Goal: Use online tool/utility

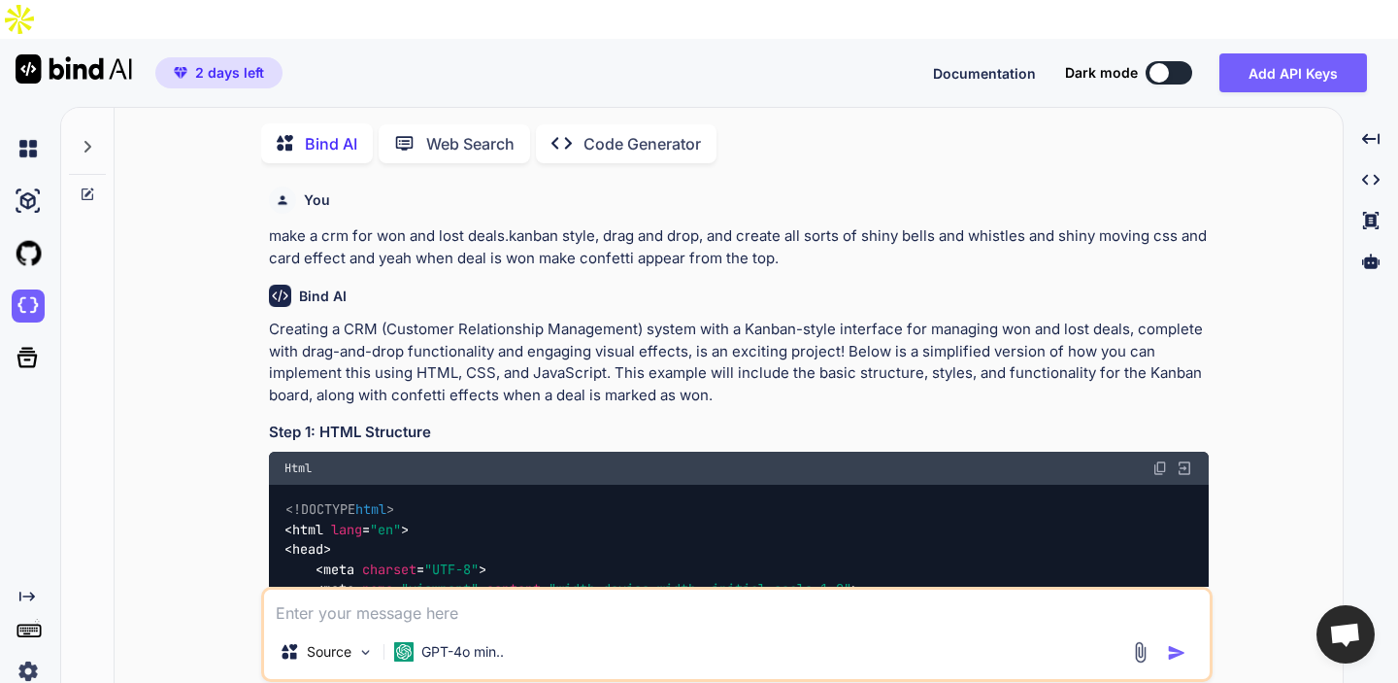
scroll to position [236, 0]
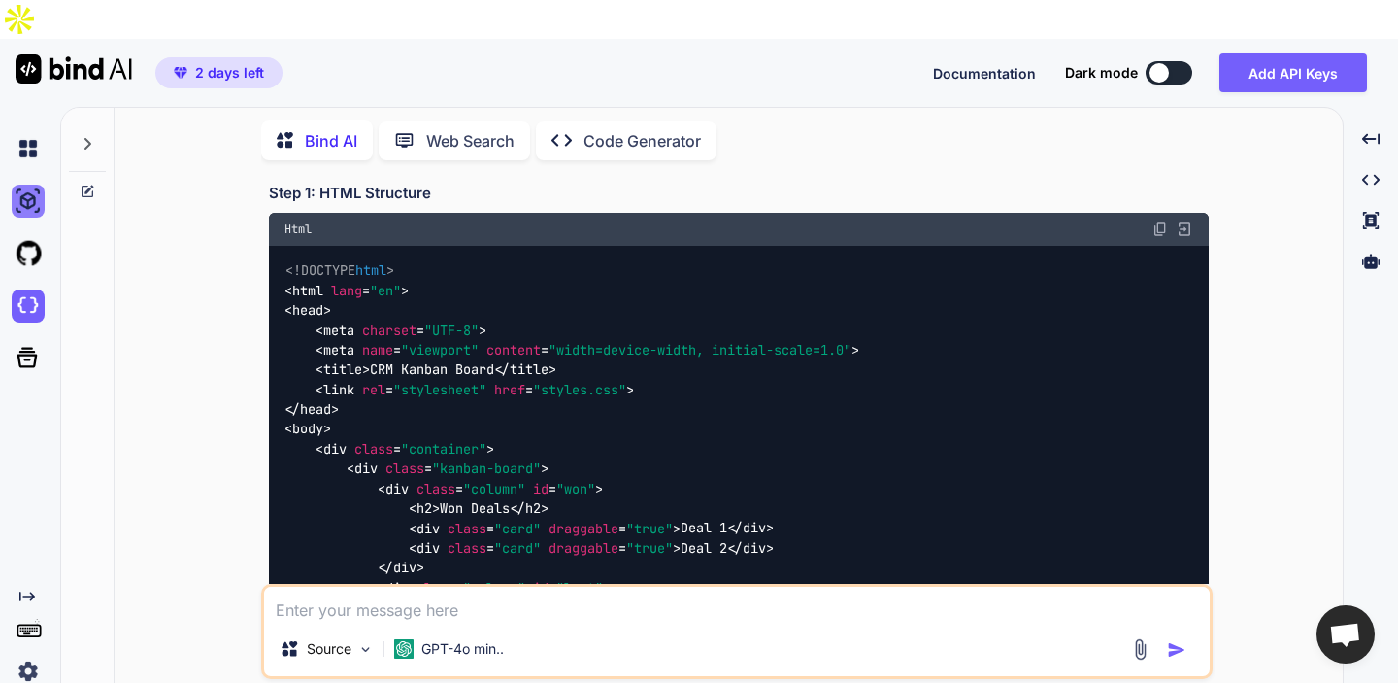
click at [36, 184] on img at bounding box center [28, 200] width 33 height 33
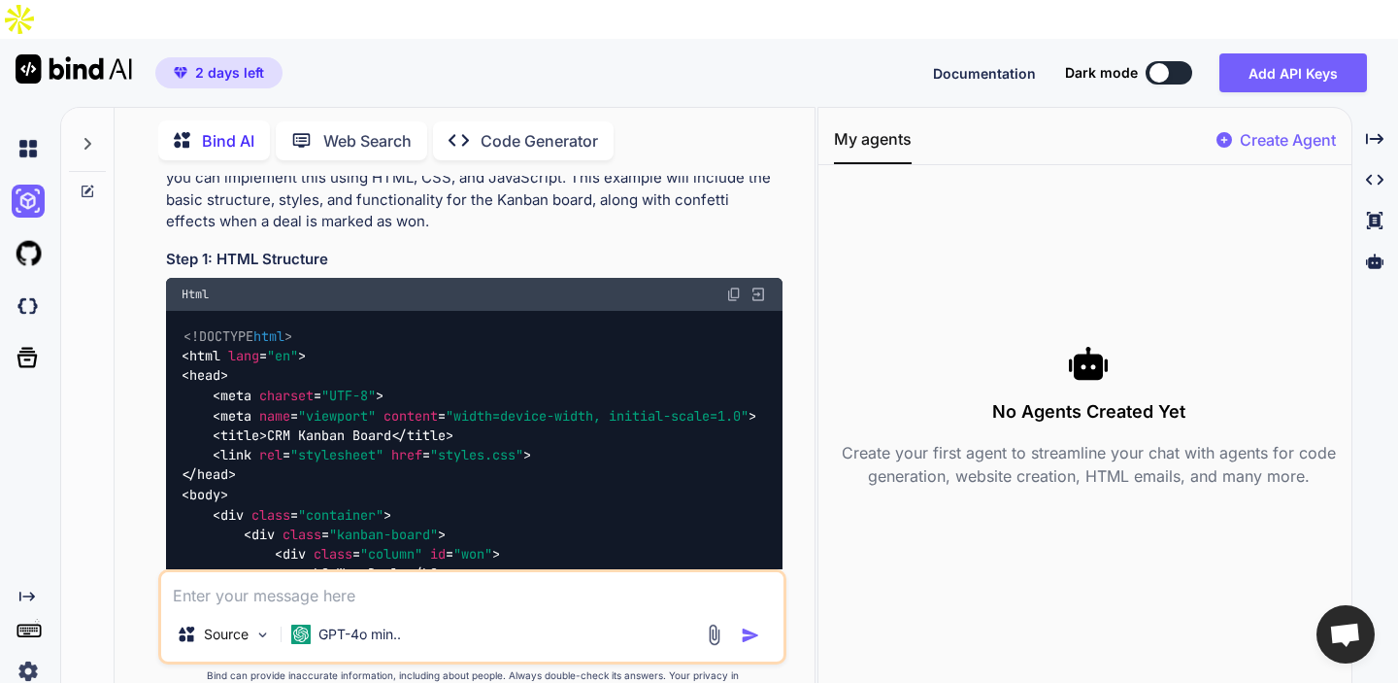
scroll to position [301, 0]
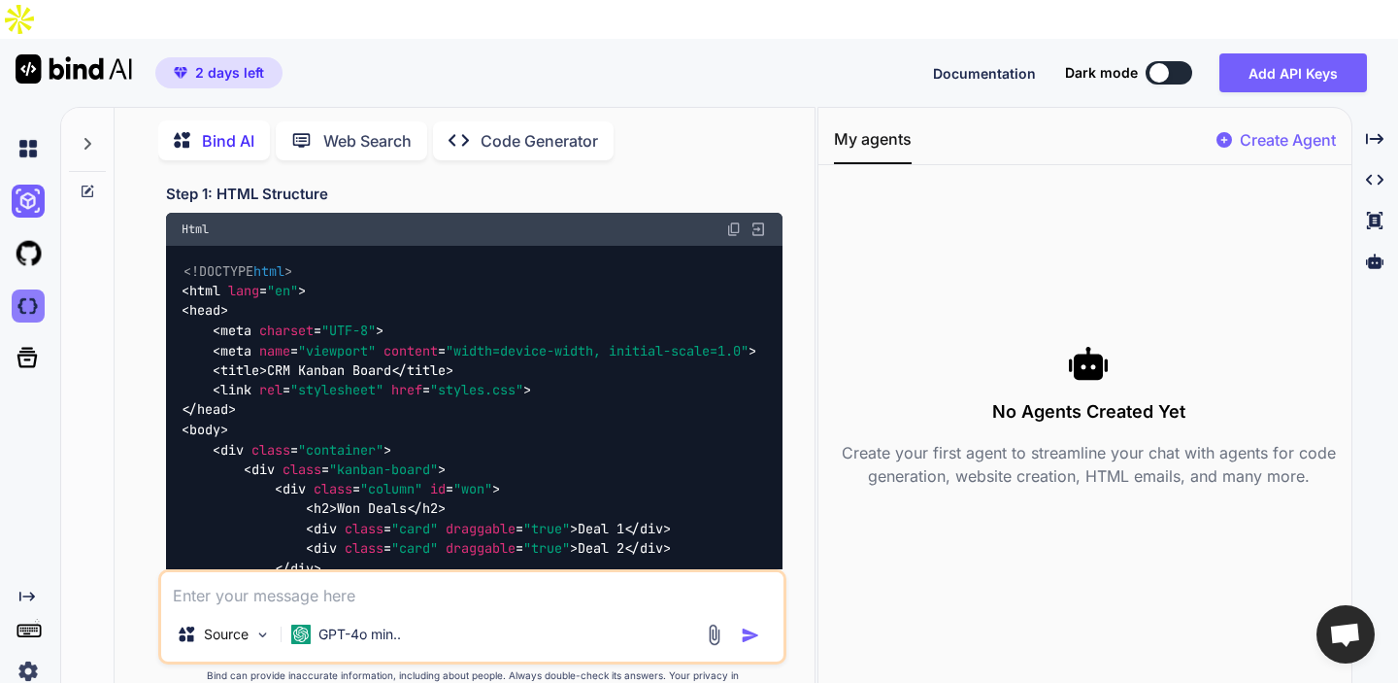
click at [39, 289] on img at bounding box center [28, 305] width 33 height 33
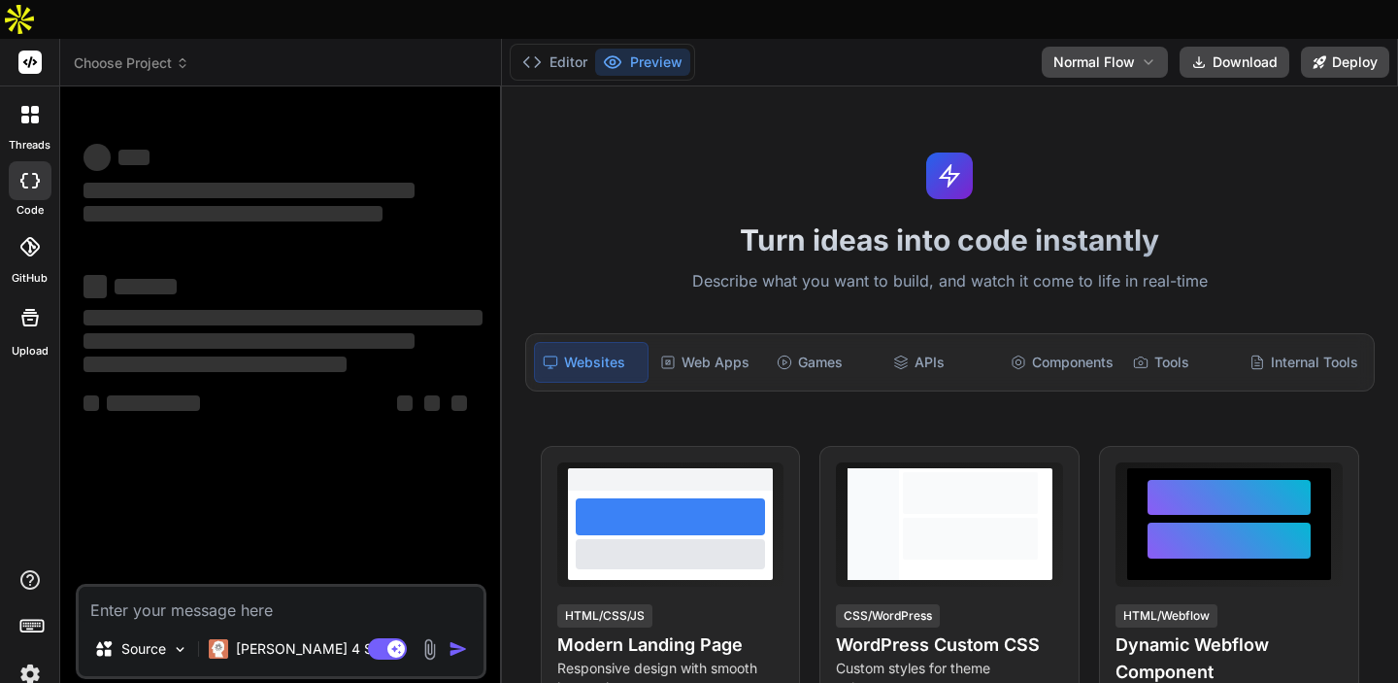
click at [33, 657] on img at bounding box center [30, 673] width 33 height 33
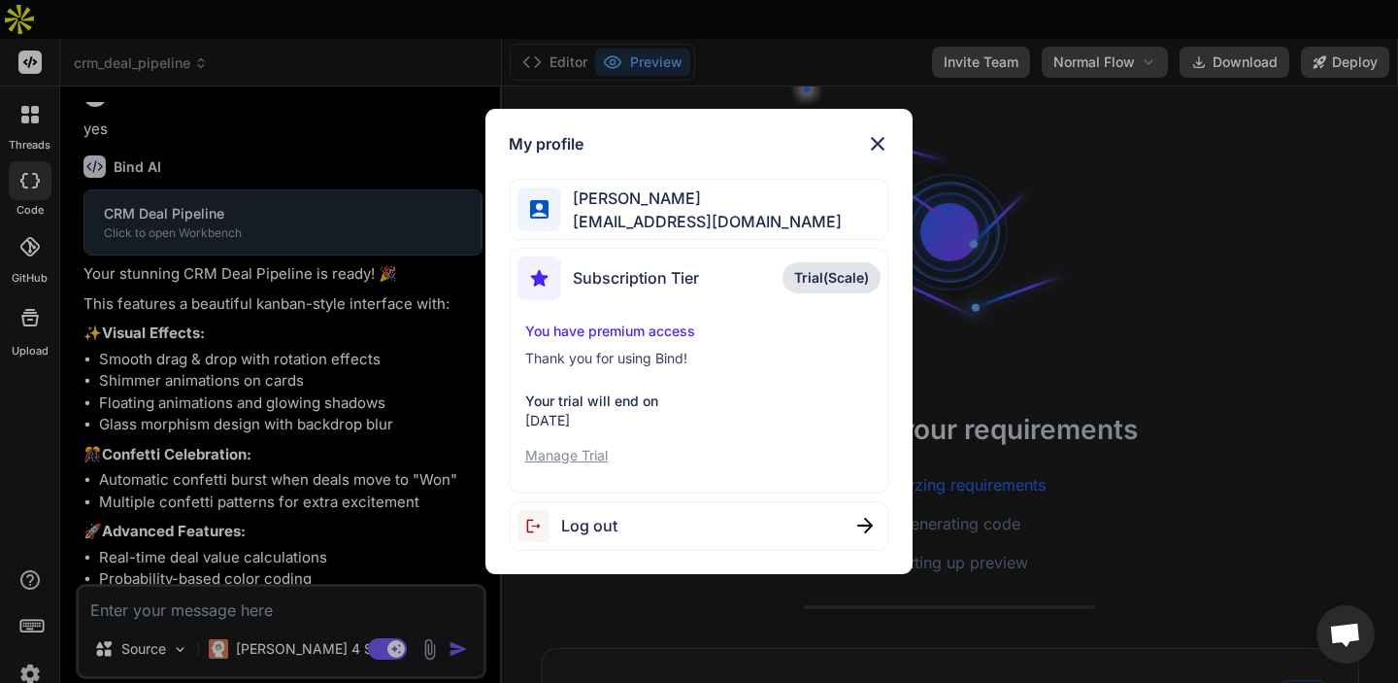
scroll to position [566, 0]
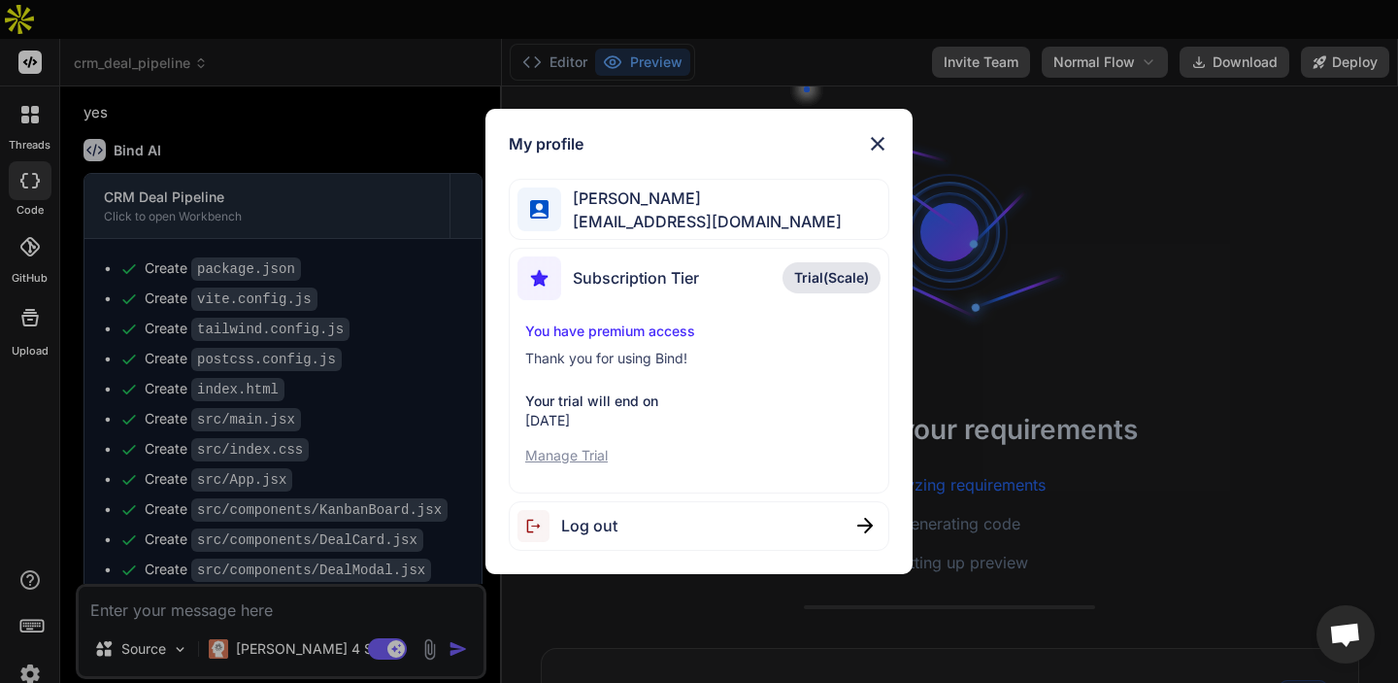
click at [580, 460] on p "Manage Trial" at bounding box center [699, 455] width 348 height 19
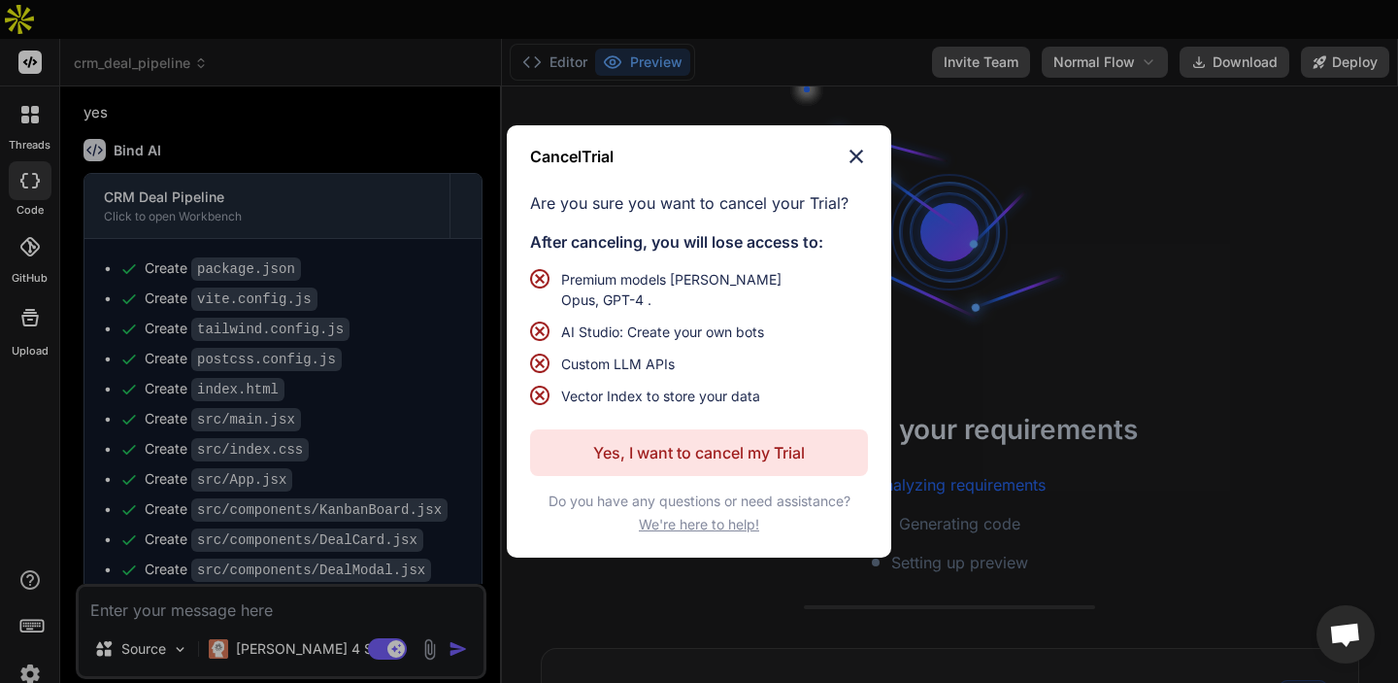
click at [862, 168] on img at bounding box center [856, 156] width 23 height 23
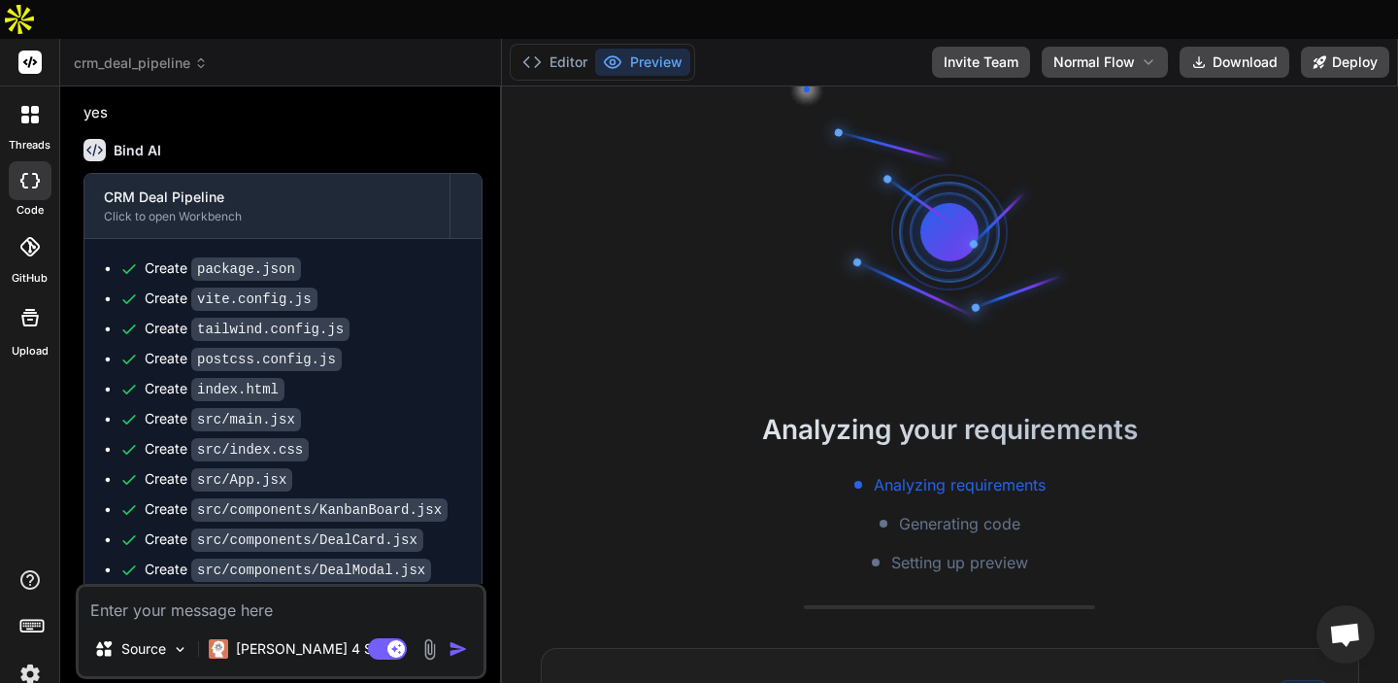
click at [38, 657] on img at bounding box center [30, 673] width 33 height 33
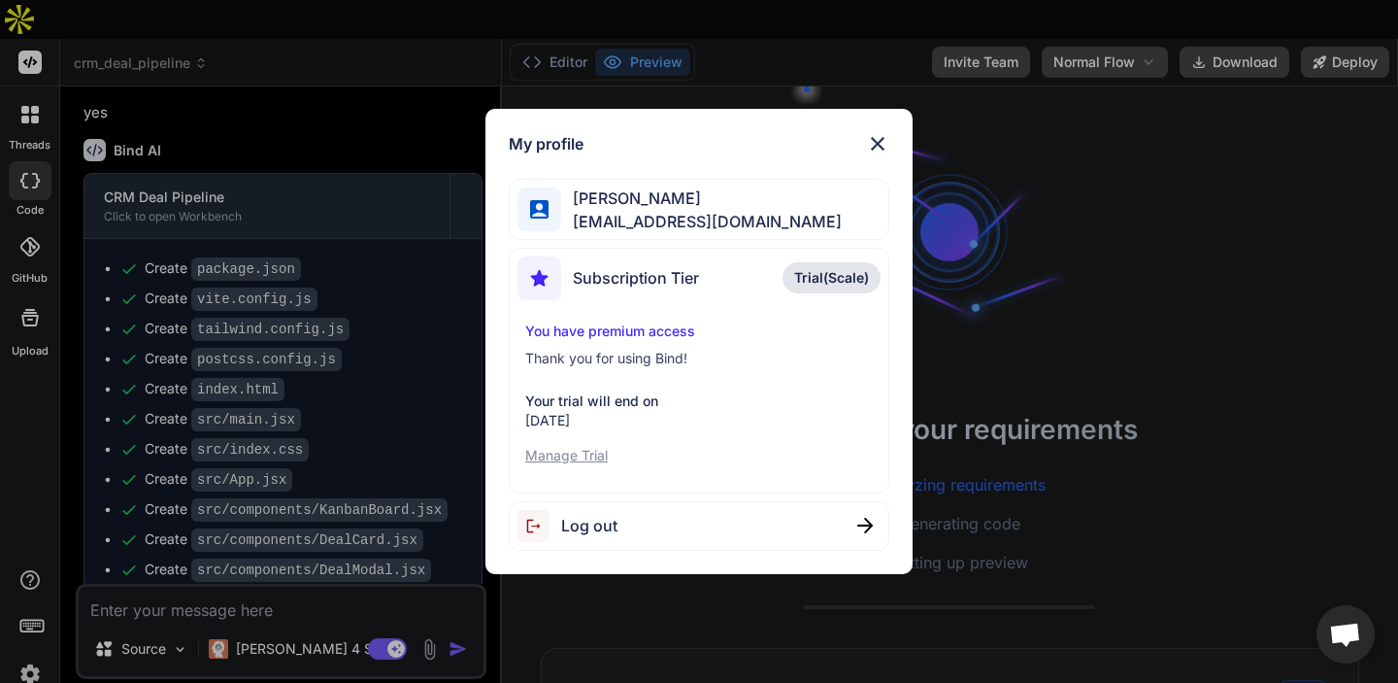
click at [874, 139] on img at bounding box center [877, 143] width 23 height 23
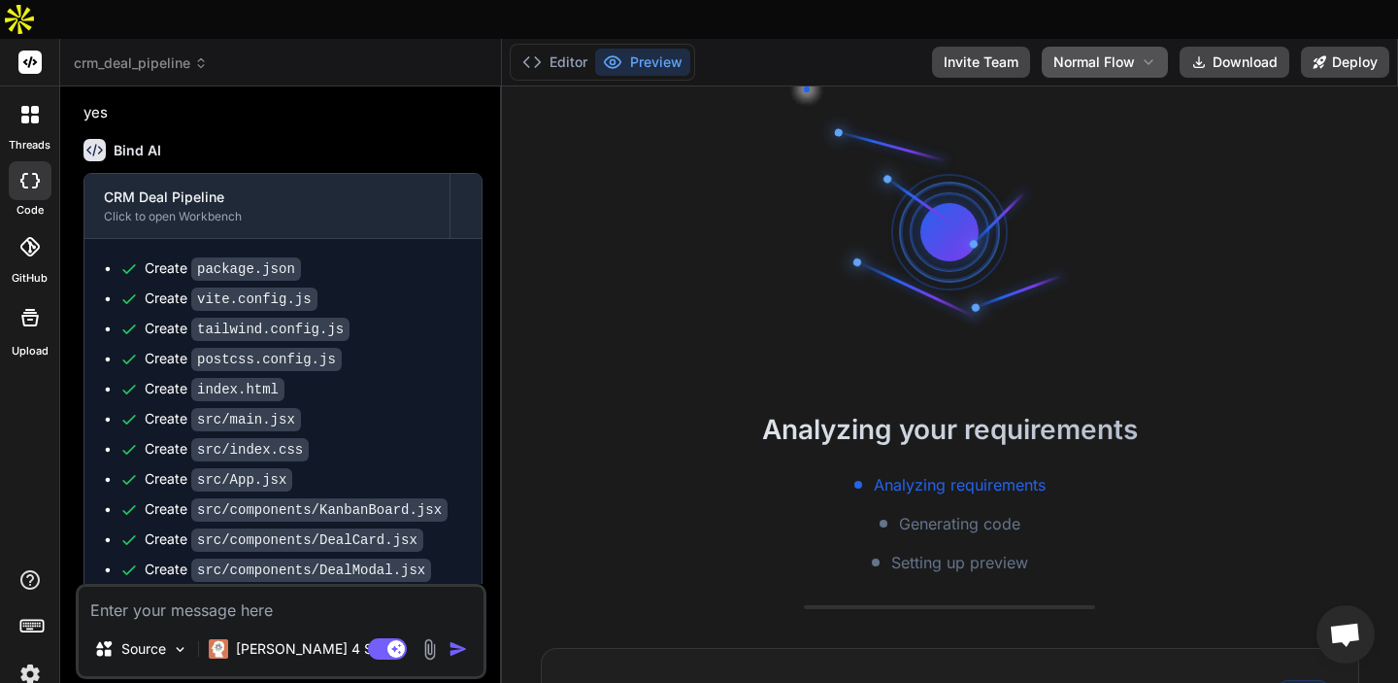
click at [1097, 52] on span "Normal Flow" at bounding box center [1094, 61] width 82 height 19
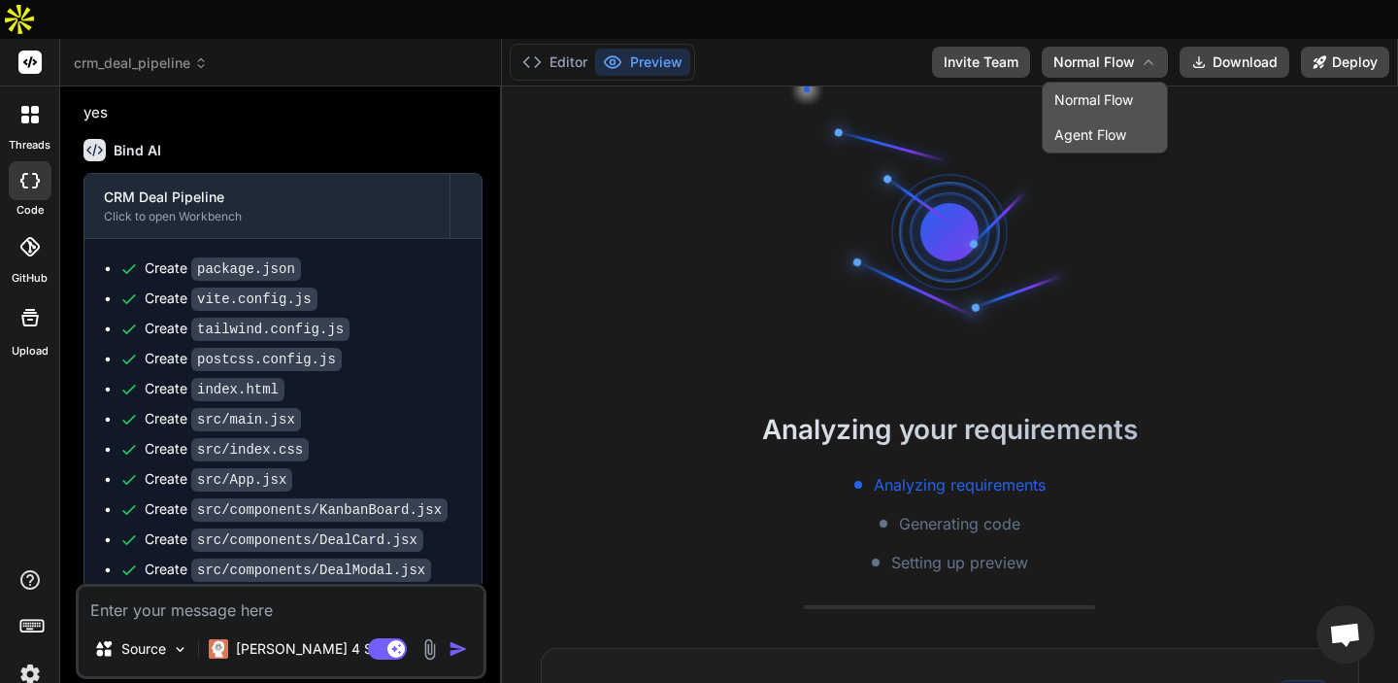
click at [1095, 117] on button "Agent Flow" at bounding box center [1105, 134] width 124 height 35
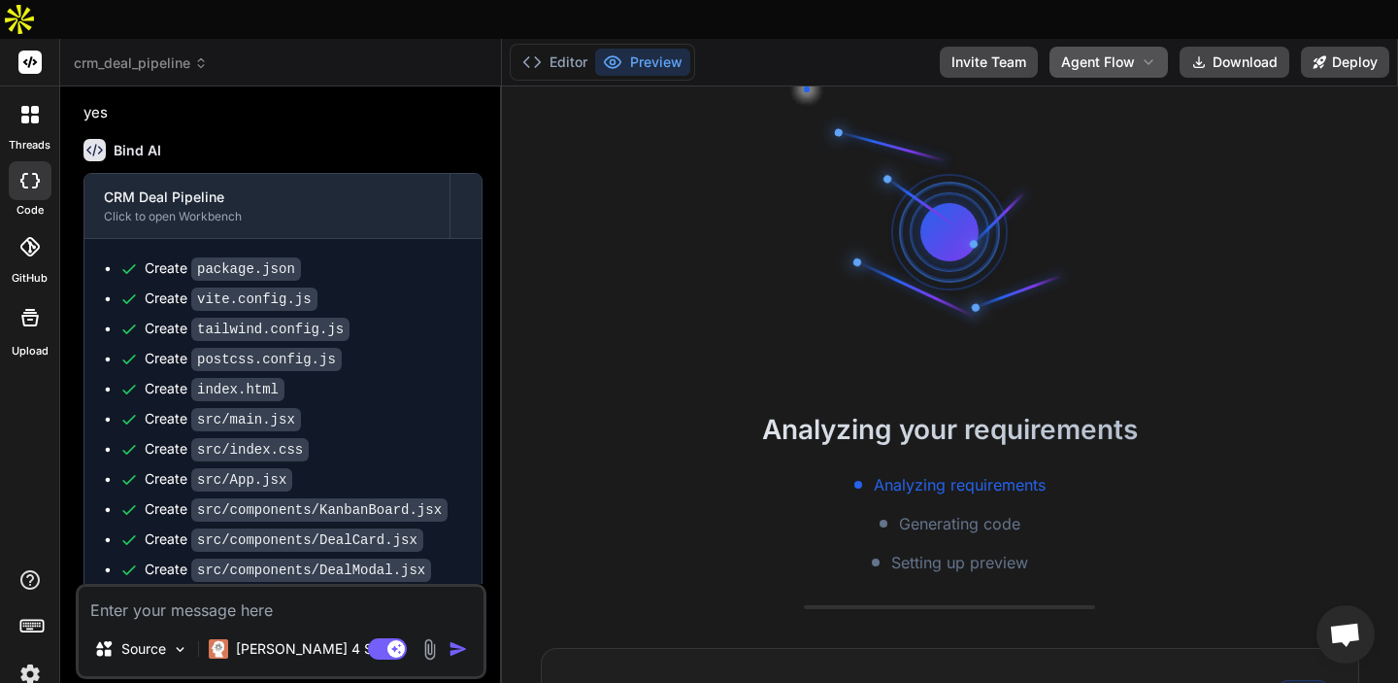
click at [1117, 52] on span "Agent Flow" at bounding box center [1098, 61] width 74 height 19
click at [1105, 83] on button "Normal Flow" at bounding box center [1108, 100] width 117 height 35
click at [1101, 52] on span "Normal Flow" at bounding box center [1094, 61] width 82 height 19
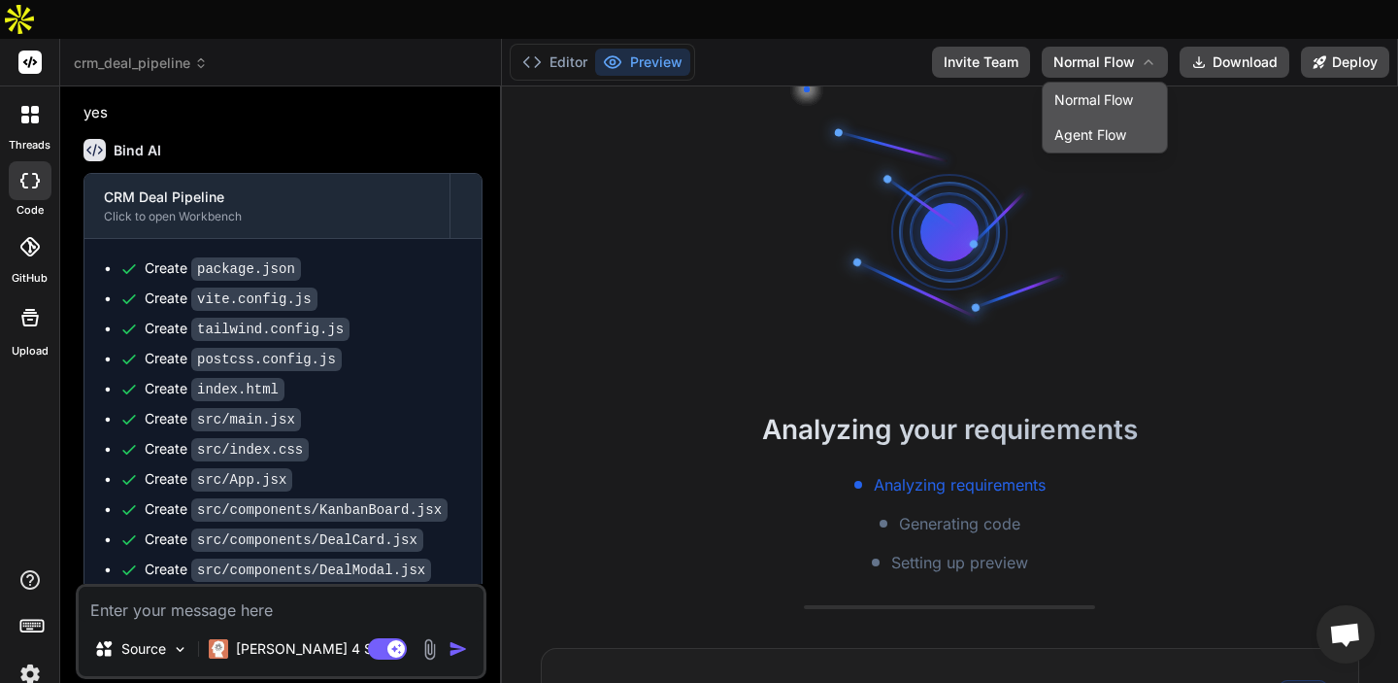
click at [1114, 117] on button "Agent Flow" at bounding box center [1105, 134] width 124 height 35
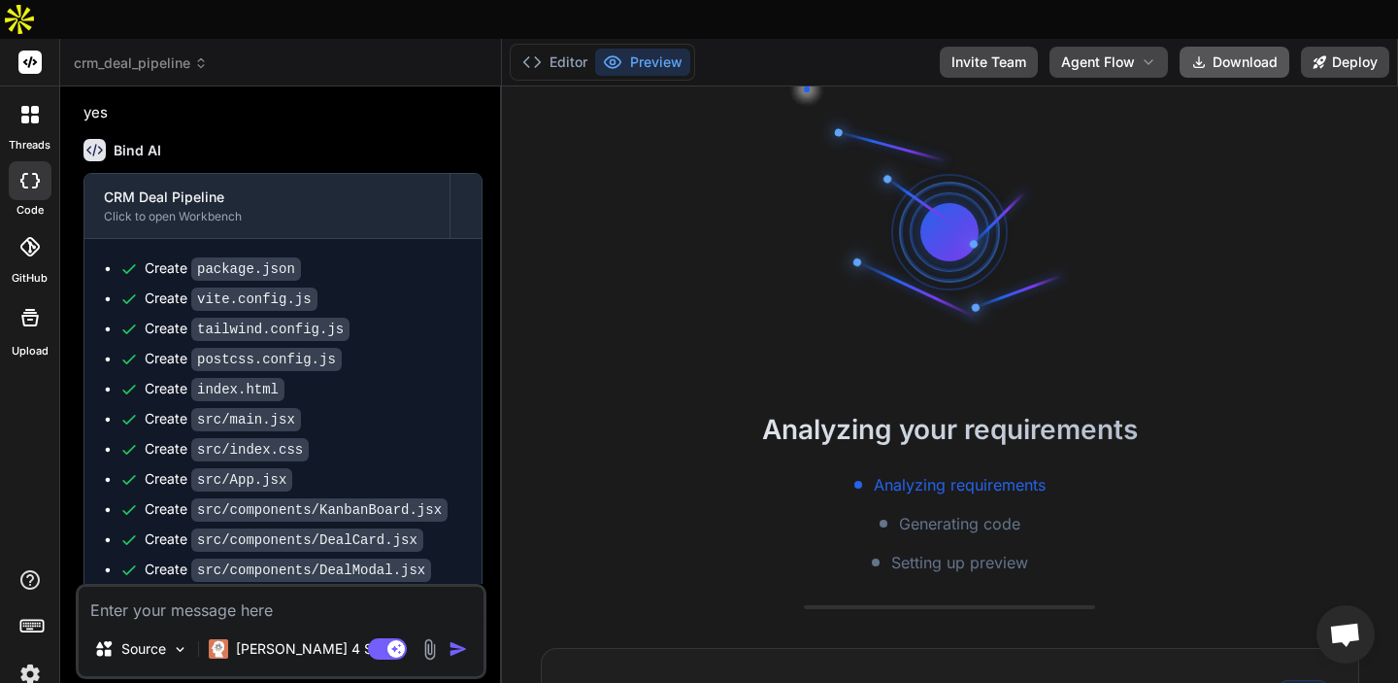
click at [1225, 47] on button "Download" at bounding box center [1235, 62] width 110 height 31
click at [1128, 52] on span "Agent Flow" at bounding box center [1098, 61] width 74 height 19
click at [1109, 83] on button "Normal Flow" at bounding box center [1108, 100] width 117 height 35
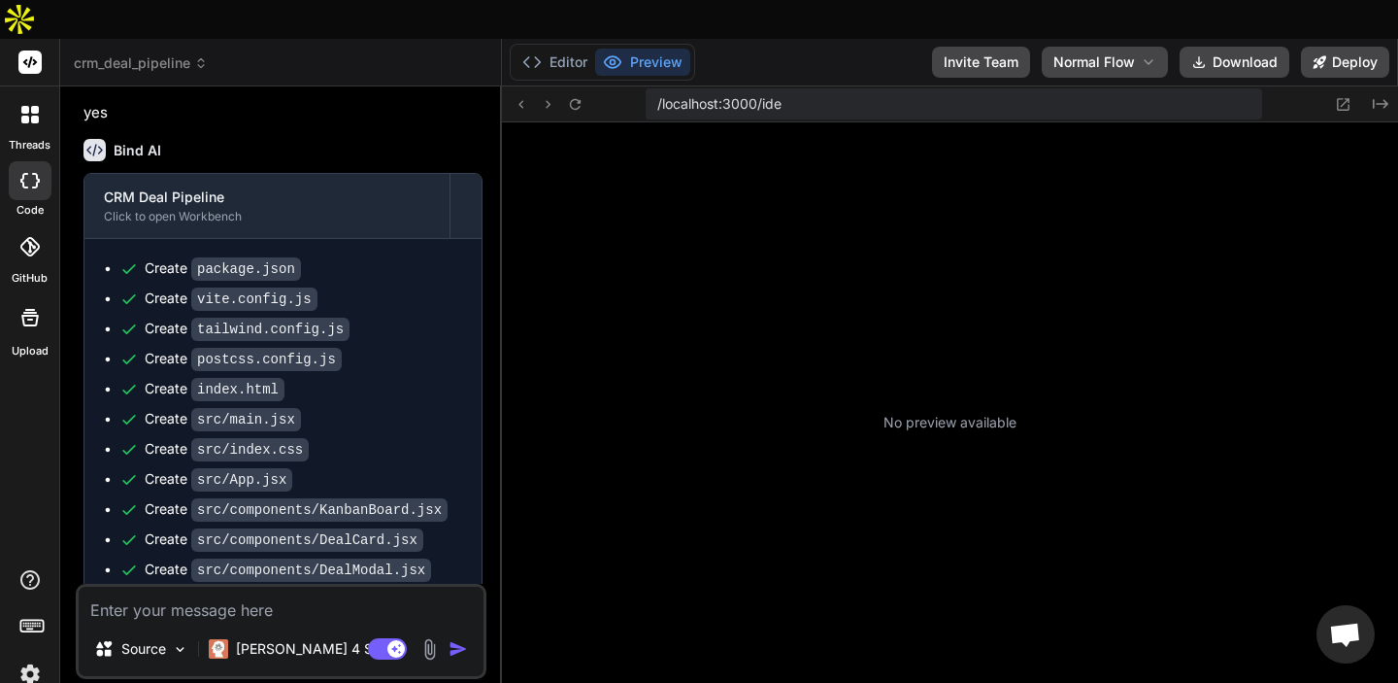
scroll to position [258, 0]
type textarea "x"
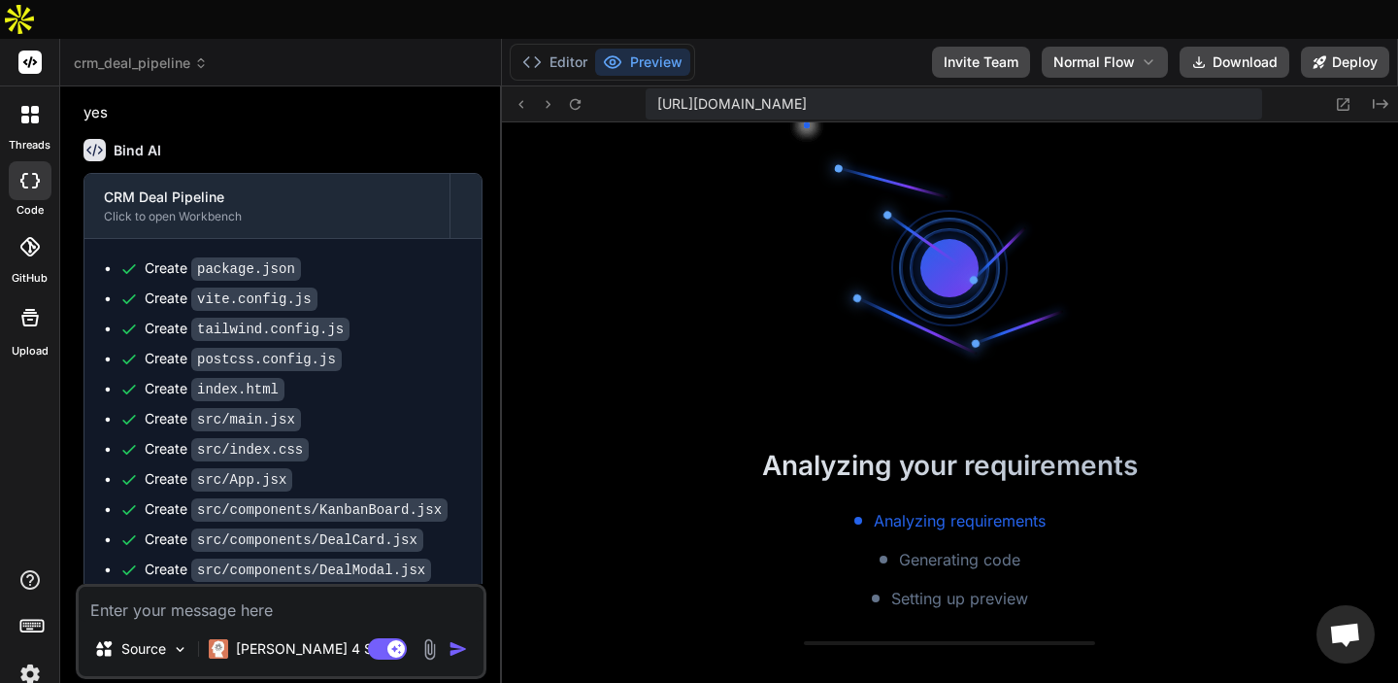
scroll to position [369, 0]
